Goal: Transaction & Acquisition: Purchase product/service

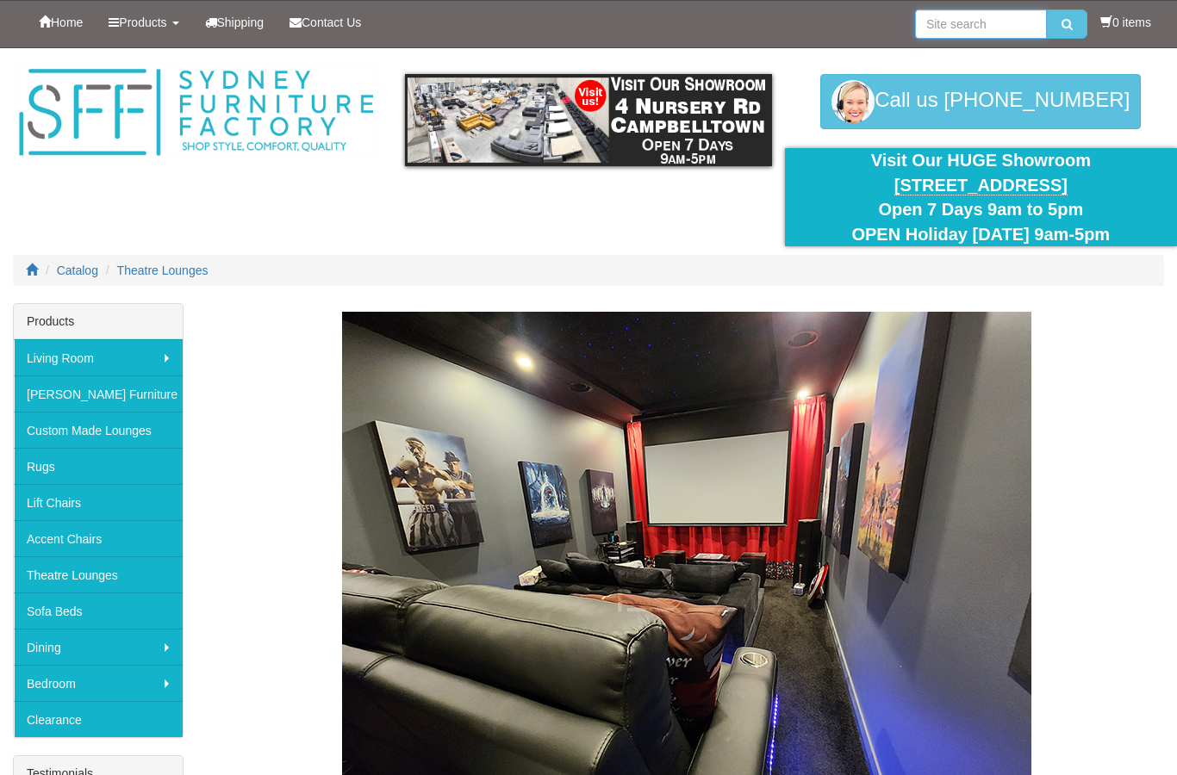
click at [968, 30] on input "search" at bounding box center [981, 23] width 132 height 29
type input "Toukley"
click at [1062, 24] on button "submit" at bounding box center [1067, 23] width 40 height 29
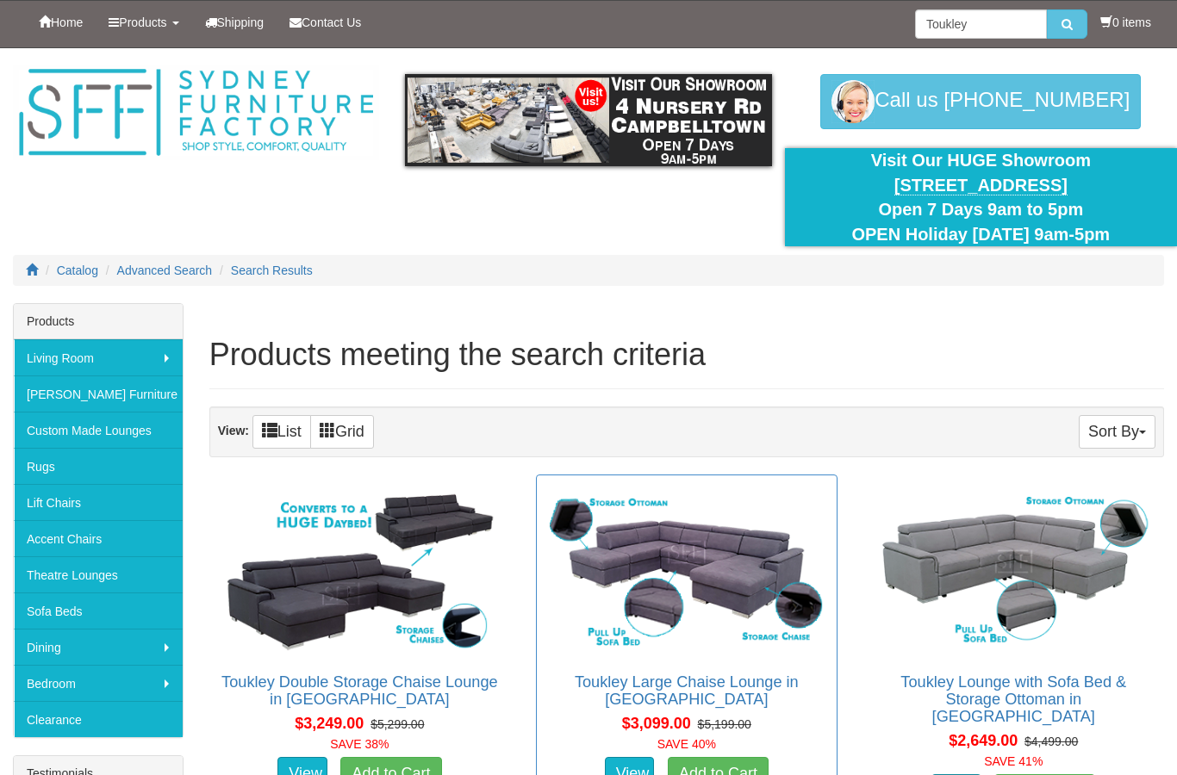
click at [778, 510] on img at bounding box center [686, 570] width 282 height 172
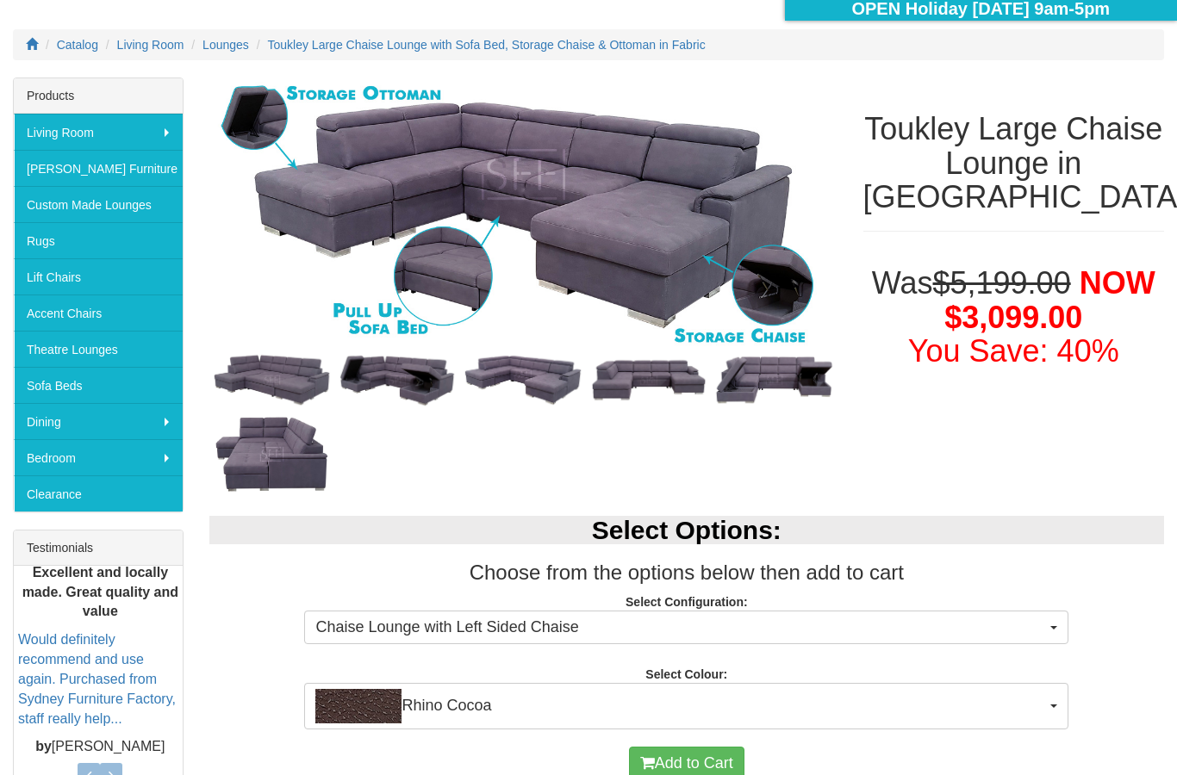
scroll to position [193, 0]
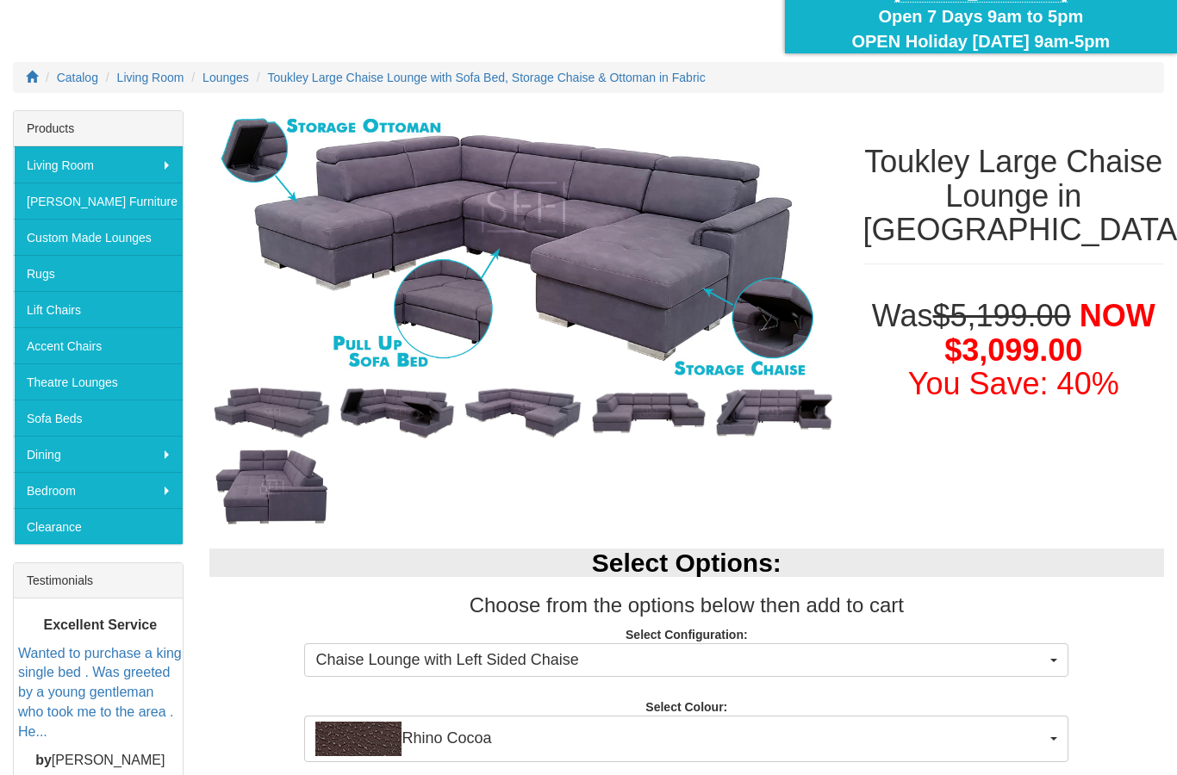
click at [477, 261] on img at bounding box center [523, 247] width 628 height 275
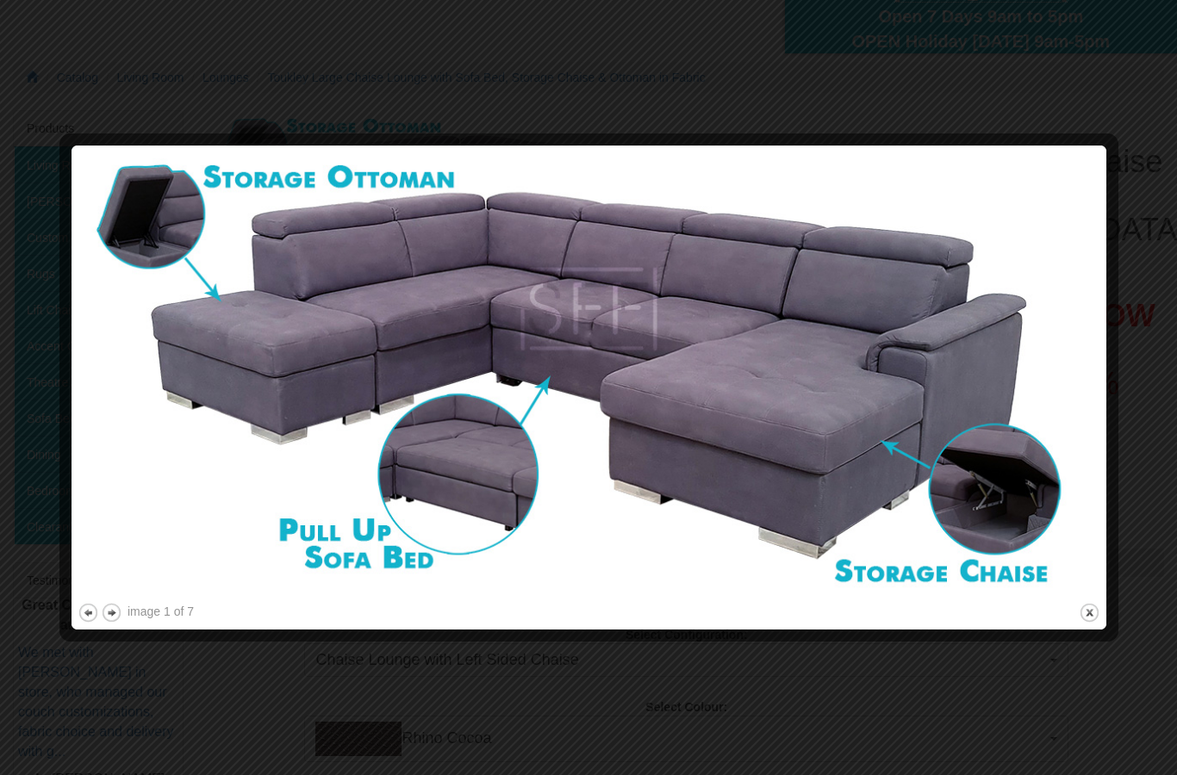
click at [864, 414] on img at bounding box center [589, 376] width 1023 height 448
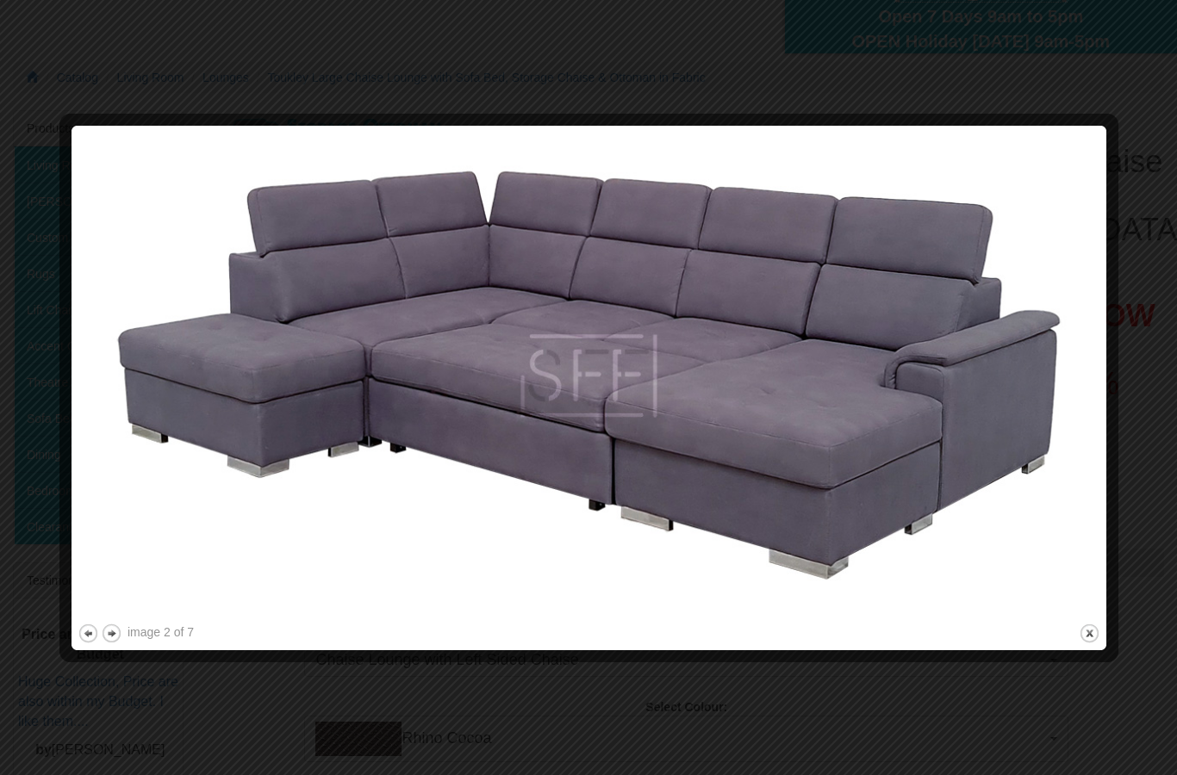
click at [470, 236] on img at bounding box center [589, 376] width 1023 height 488
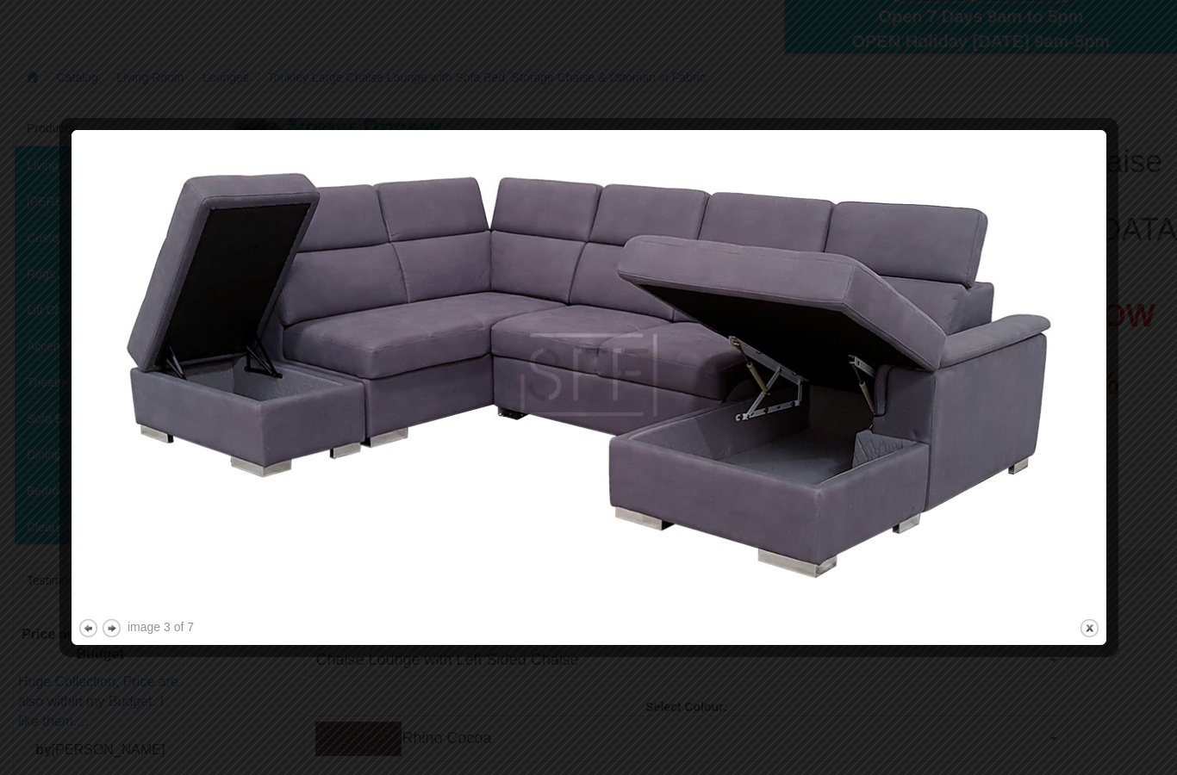
click at [152, 420] on img at bounding box center [589, 375] width 1023 height 479
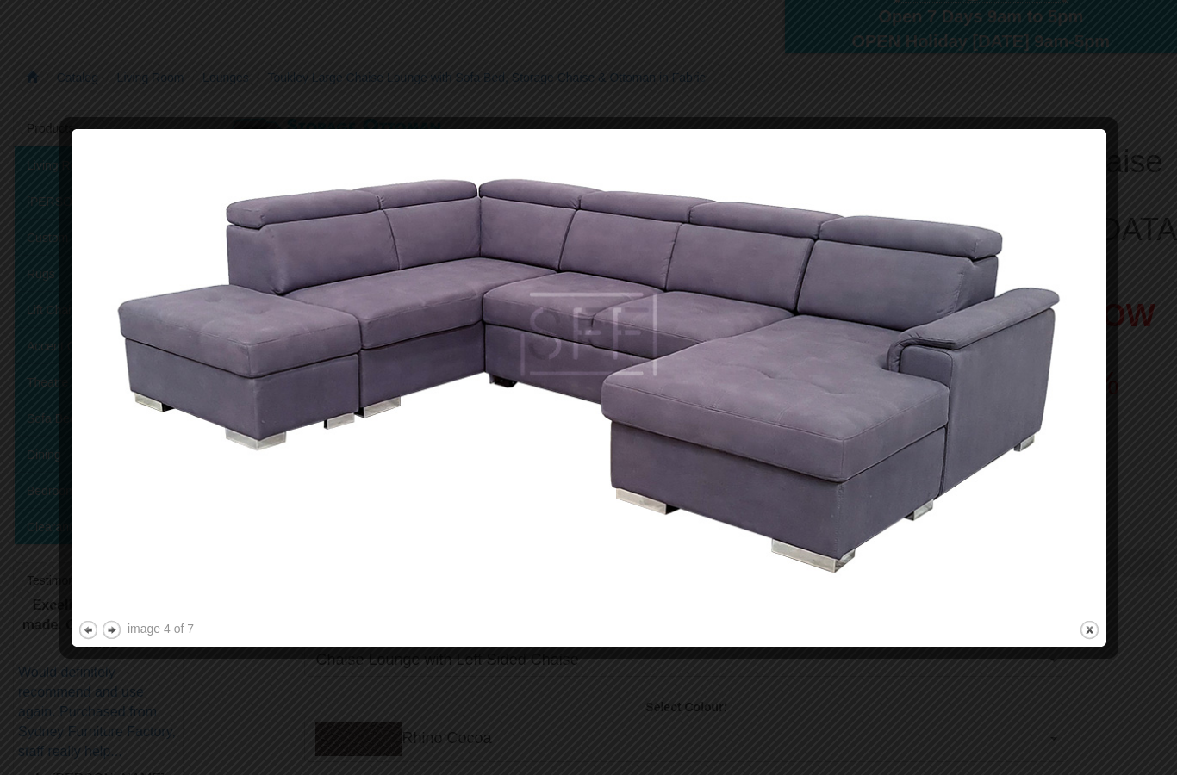
click at [489, 351] on img at bounding box center [589, 376] width 1023 height 482
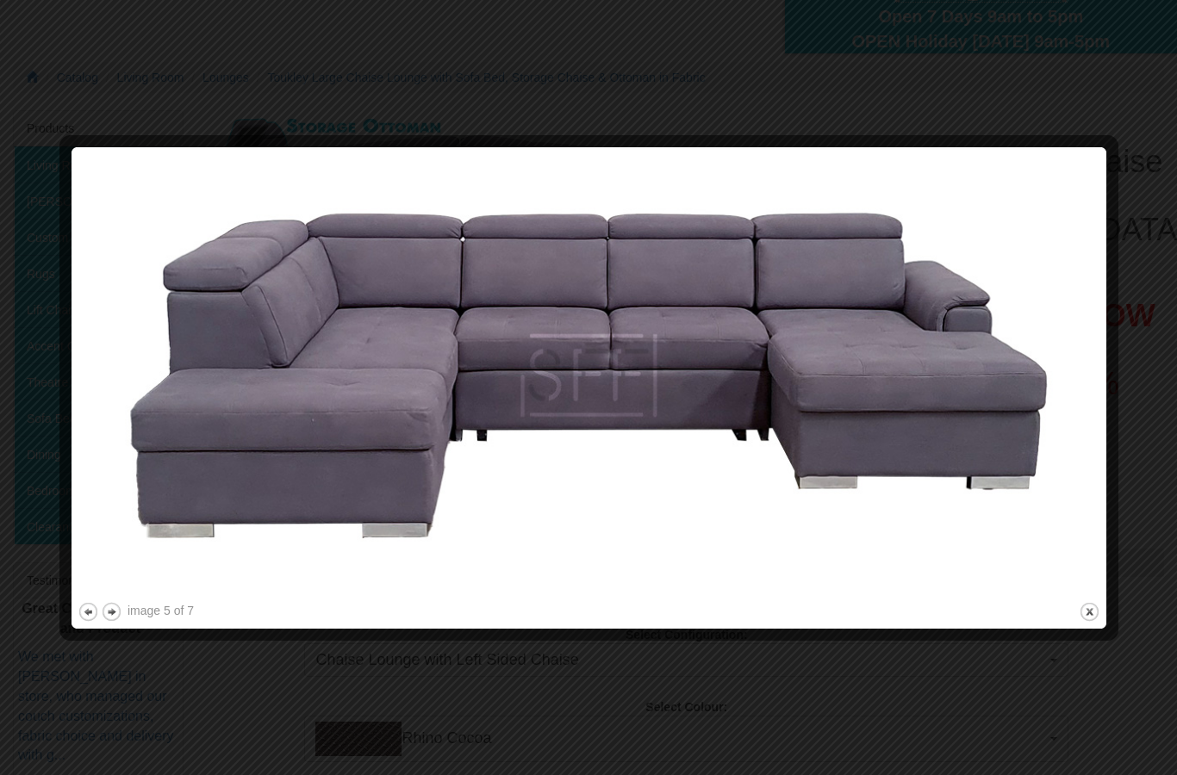
scroll to position [196, 0]
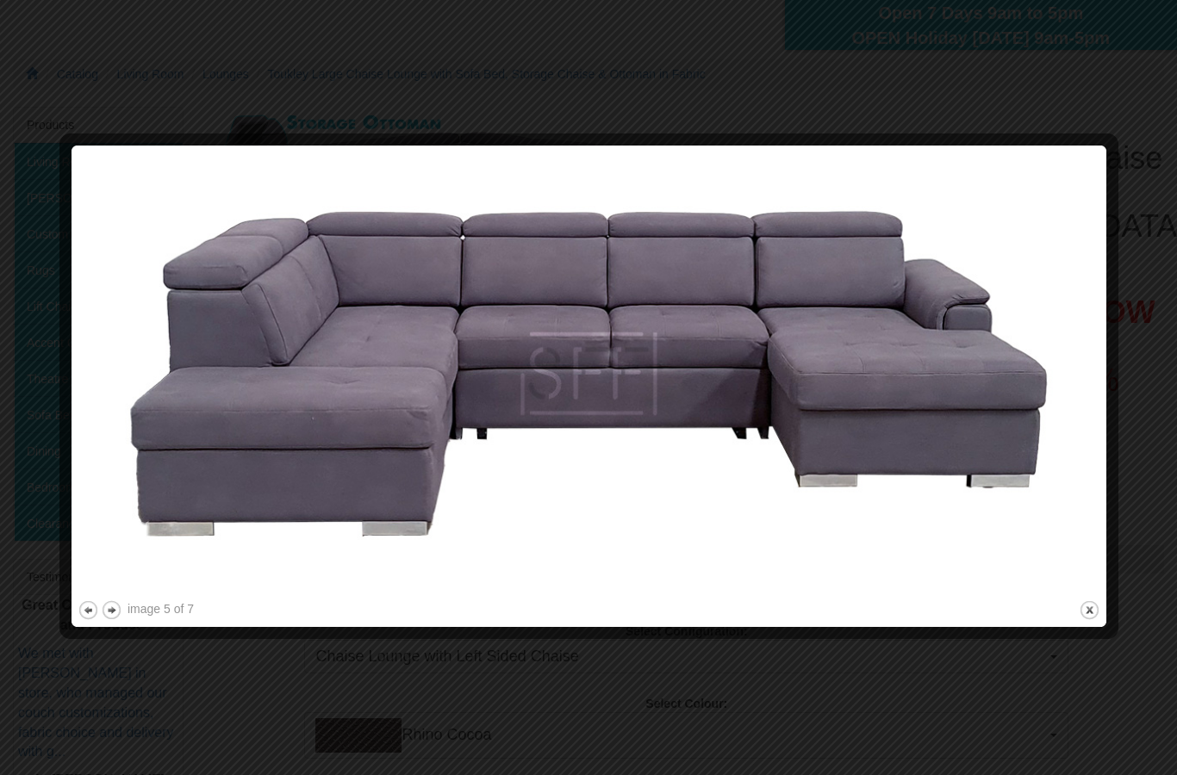
click at [129, 607] on div "image 5 of 7" at bounding box center [160, 608] width 66 height 17
click at [115, 617] on button "next" at bounding box center [112, 611] width 22 height 22
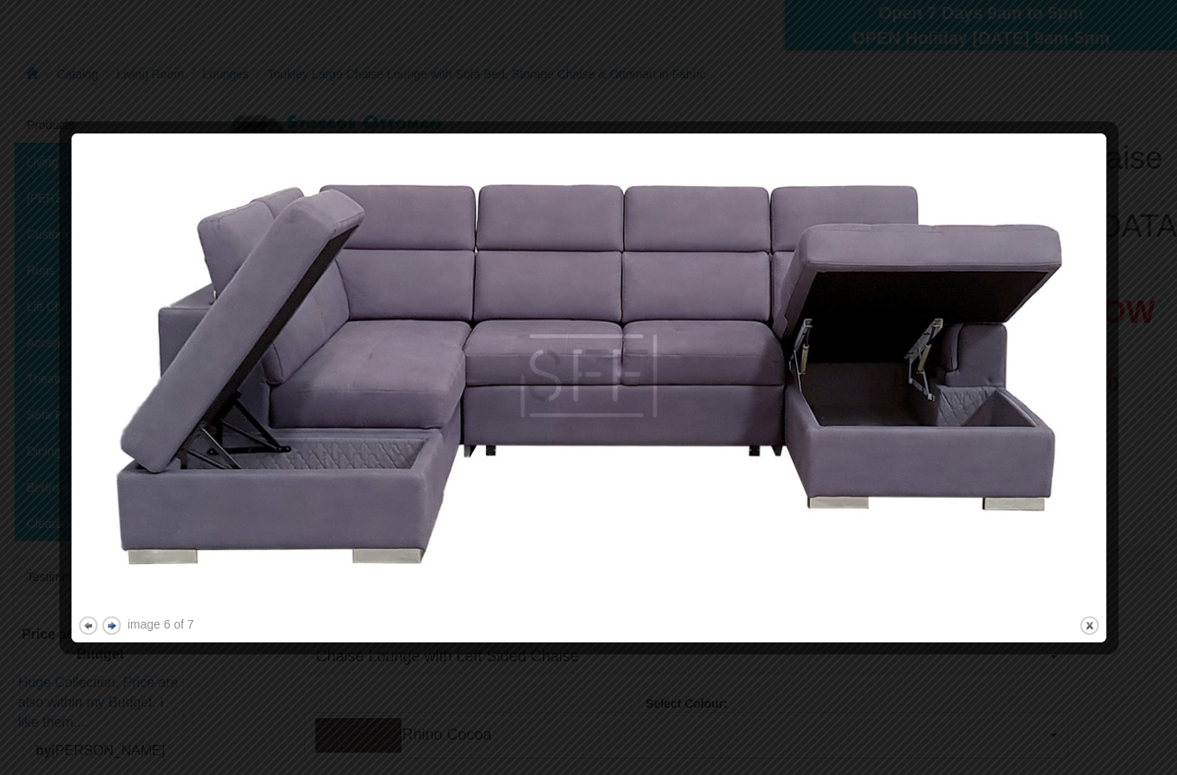
click at [119, 629] on button "next" at bounding box center [112, 626] width 22 height 22
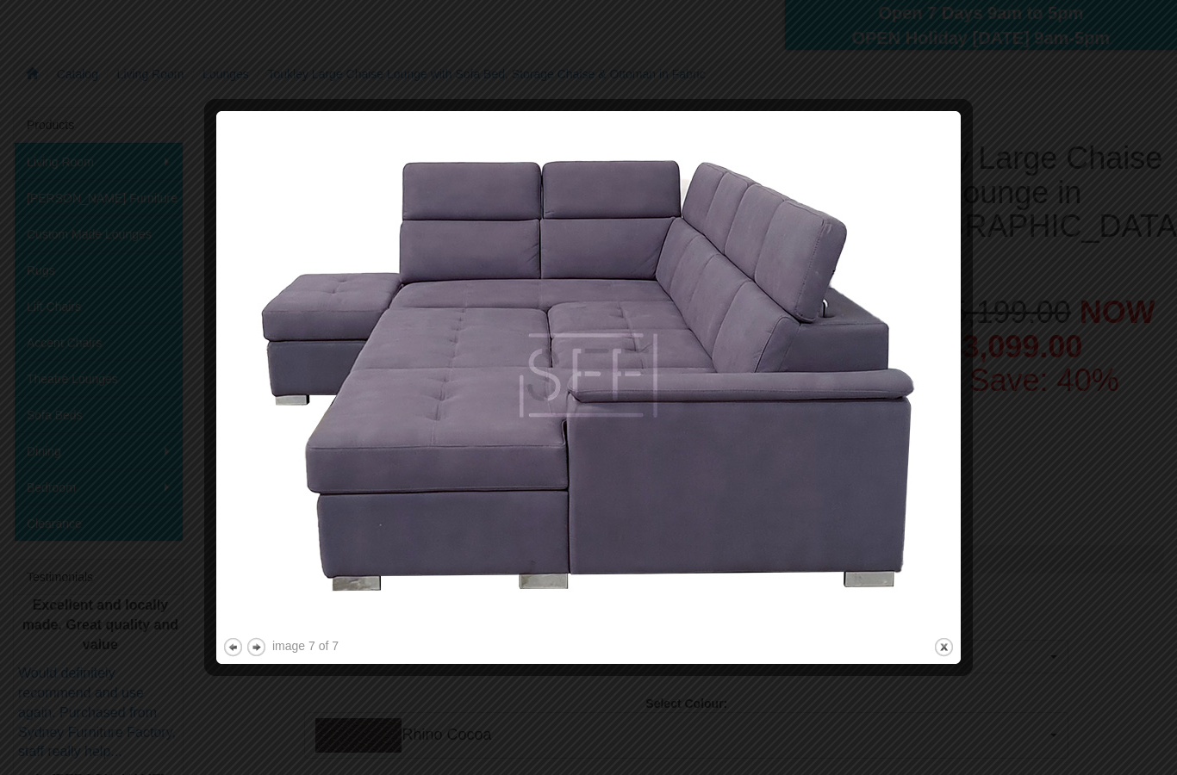
click at [99, 115] on div at bounding box center [588, 387] width 1177 height 775
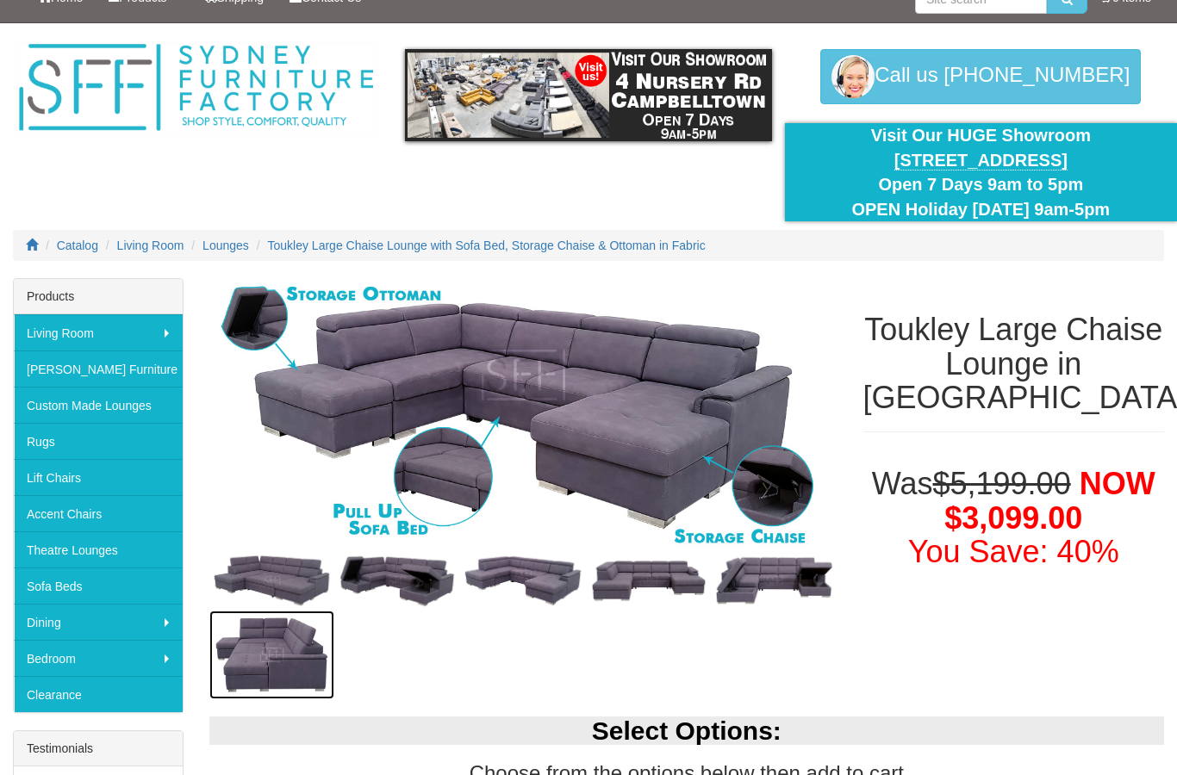
scroll to position [0, 0]
